Goal: Task Accomplishment & Management: Manage account settings

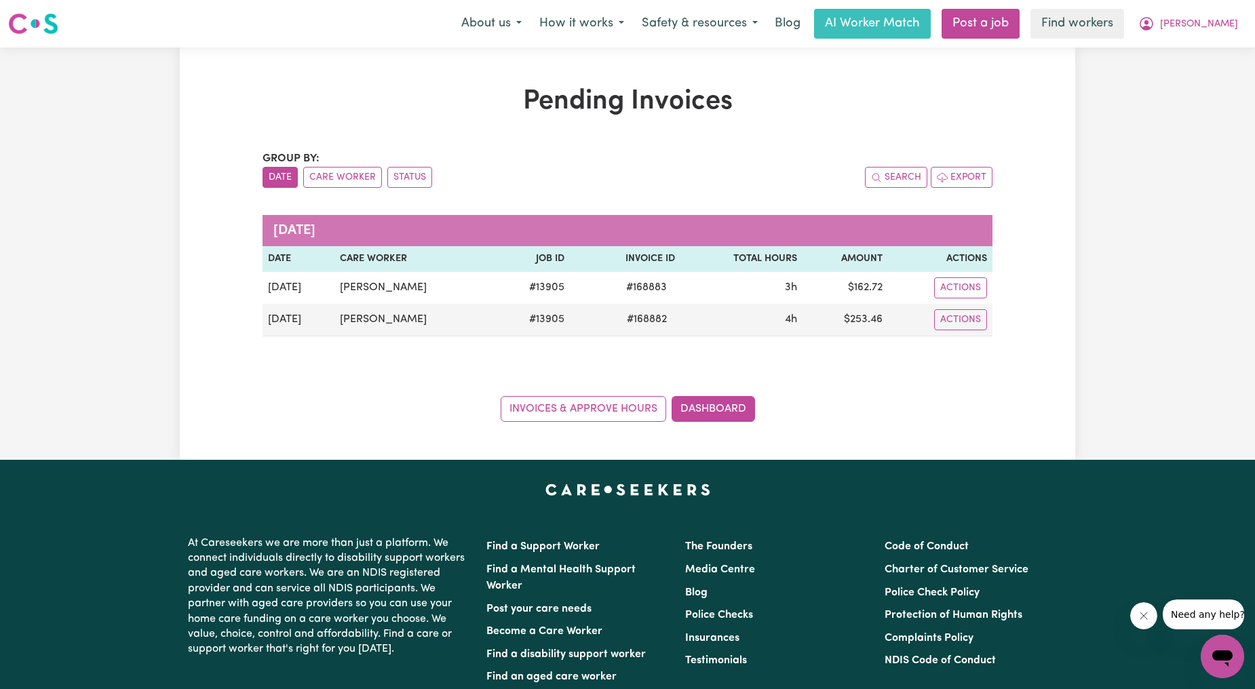
click at [872, 400] on div "Invoices & Approve Hours Dashboard" at bounding box center [628, 401] width 730 height 42
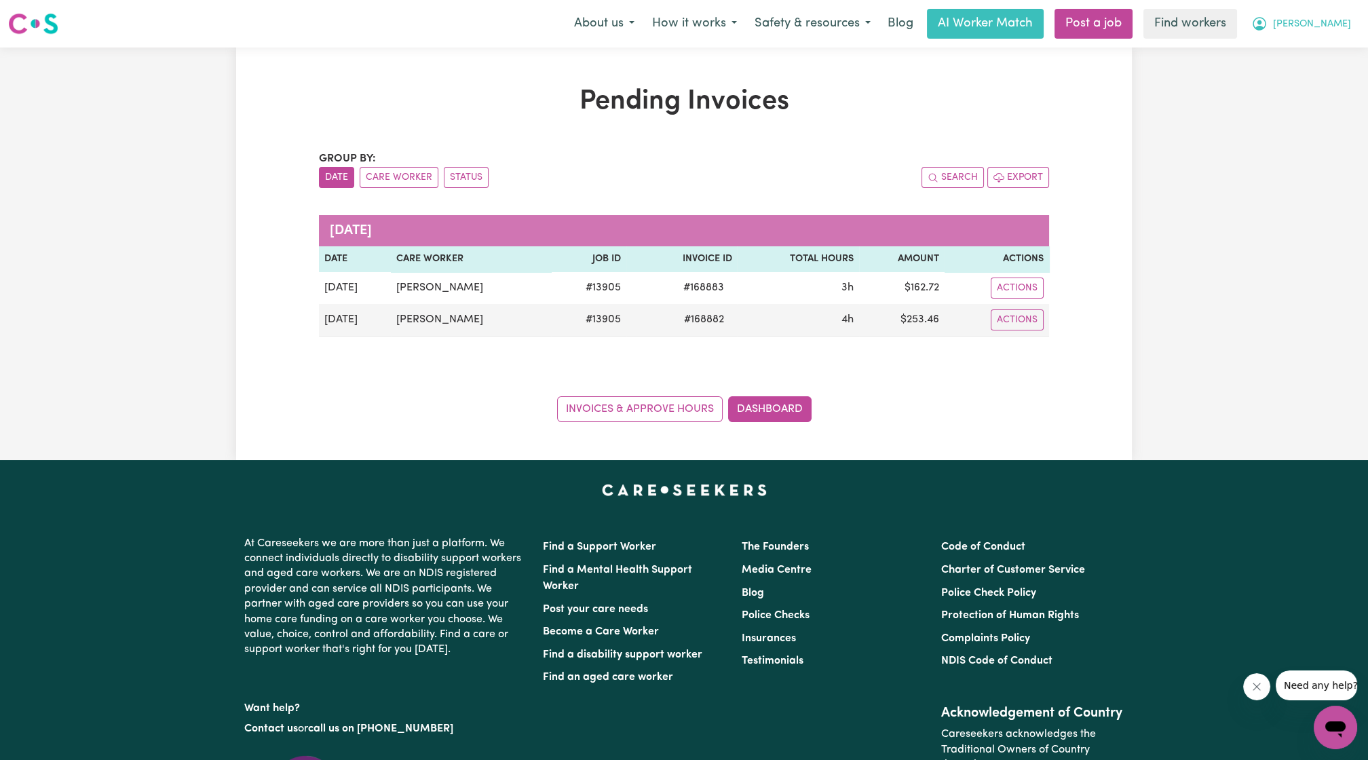
click at [1254, 24] on span "[PERSON_NAME]" at bounding box center [1312, 24] width 78 height 15
click at [1254, 85] on link "Logout" at bounding box center [1305, 78] width 107 height 26
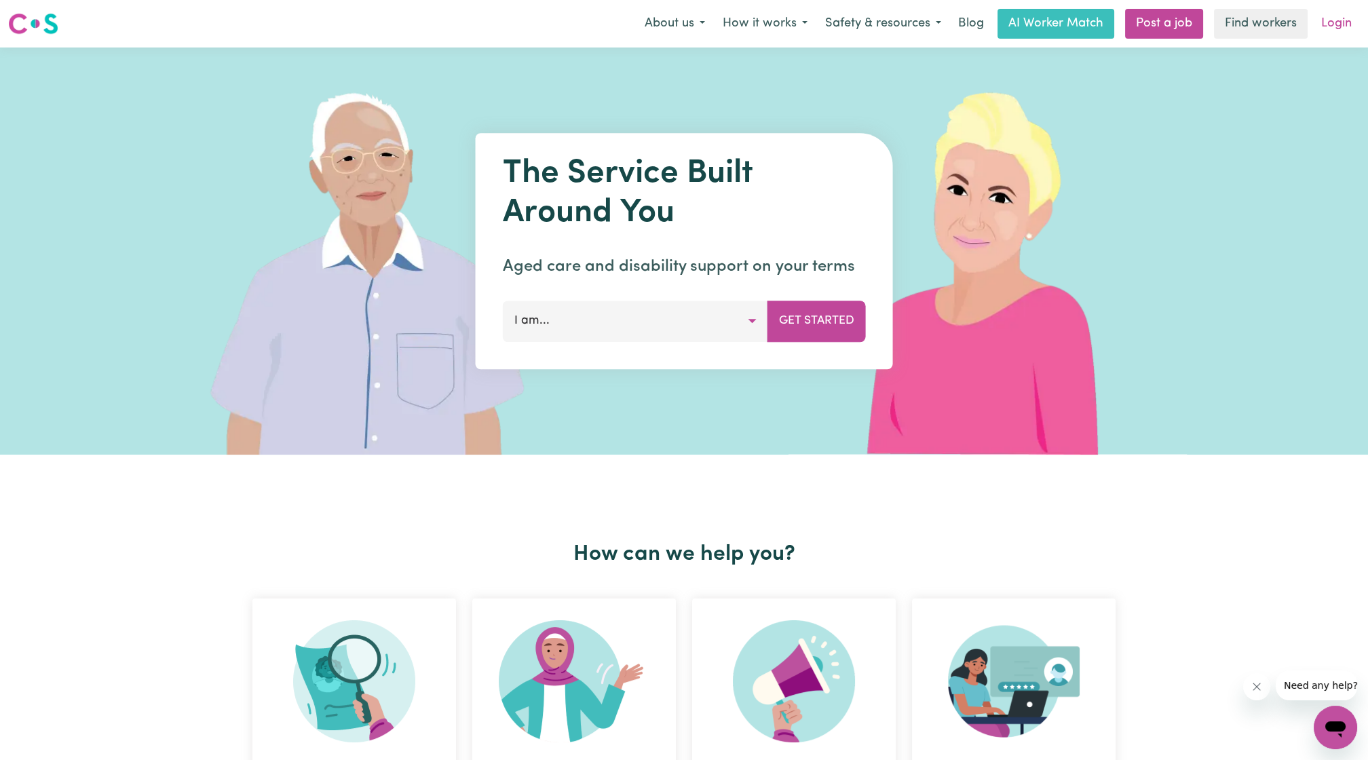
click at [1254, 28] on link "Login" at bounding box center [1336, 24] width 47 height 30
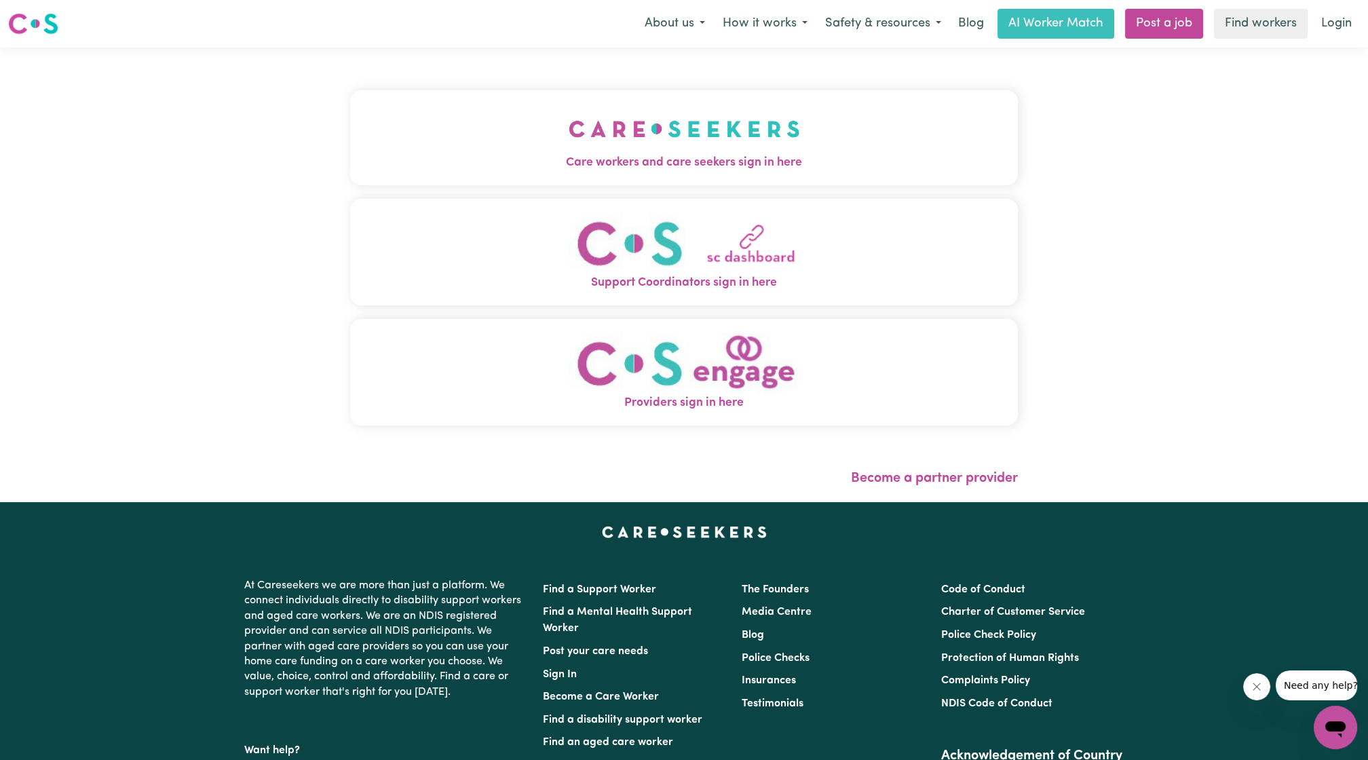
click at [702, 119] on img "Care workers and care seekers sign in here" at bounding box center [683, 129] width 231 height 50
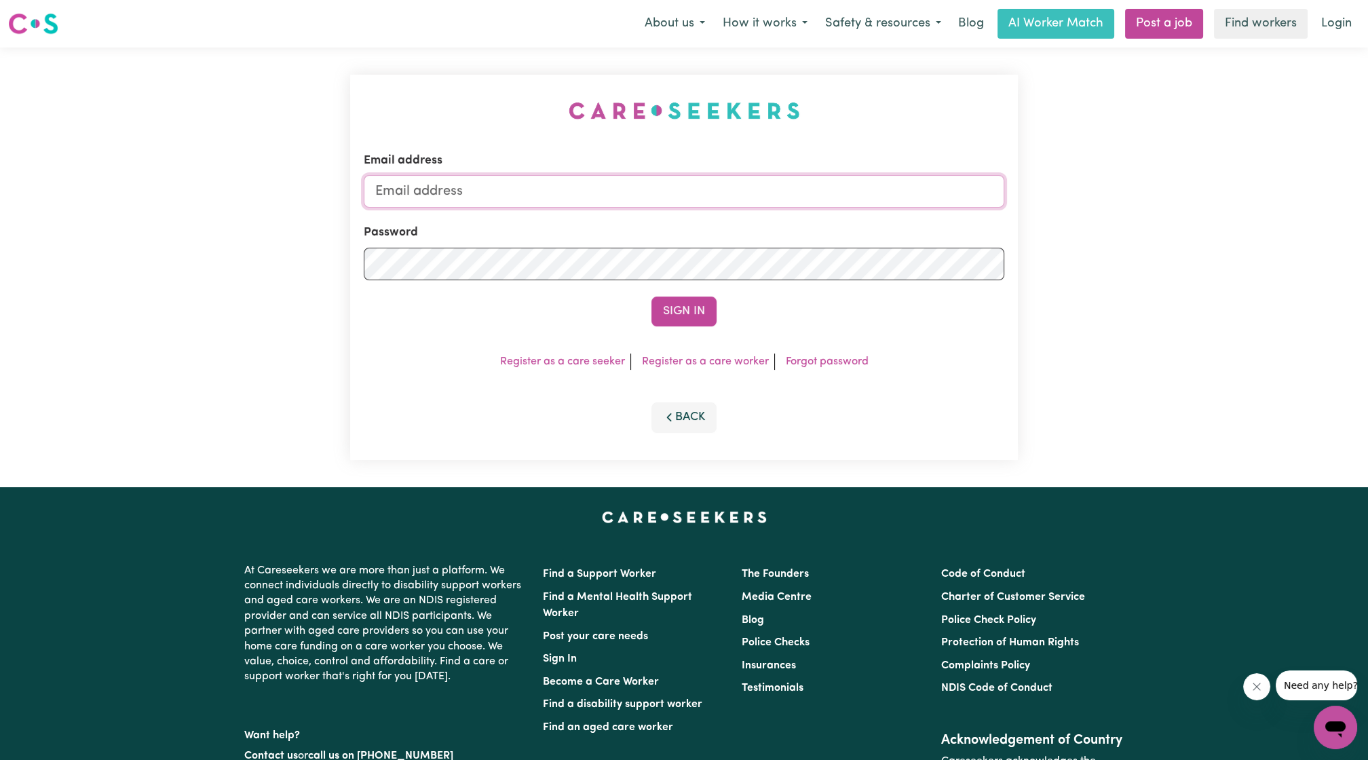
click at [716, 179] on input "Email address" at bounding box center [684, 191] width 640 height 33
drag, startPoint x: 444, startPoint y: 191, endPoint x: 881, endPoint y: 191, distance: 436.8
click at [881, 191] on input "[EMAIL_ADDRESS][PERSON_NAME][DOMAIN_NAME]" at bounding box center [684, 191] width 640 height 33
type input "superuser~[EMAIL_ADDRESS][DOMAIN_NAME]"
click at [651, 296] on button "Sign In" at bounding box center [683, 311] width 65 height 30
